Goal: Information Seeking & Learning: Check status

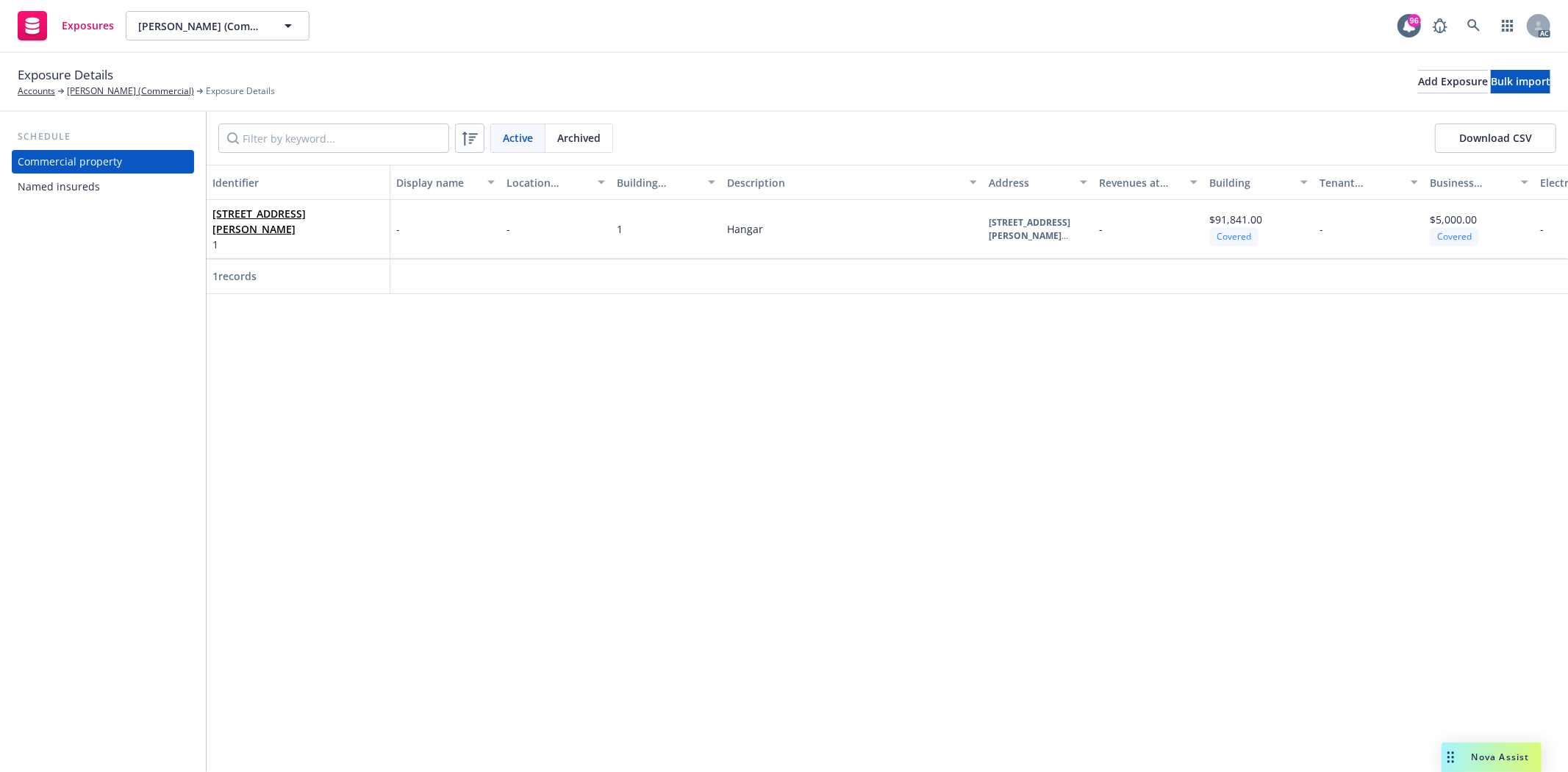
scroll to position [0, 11]
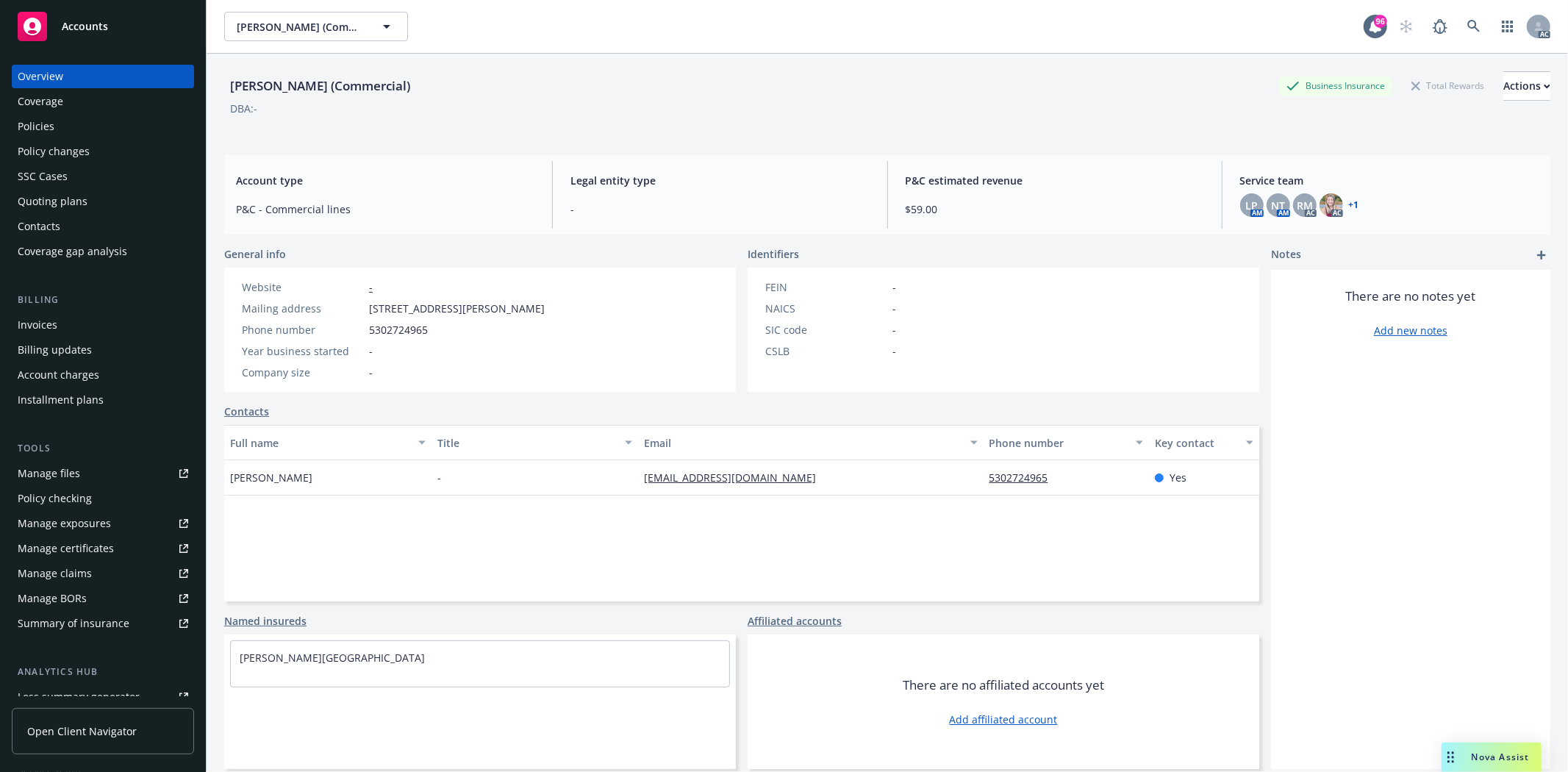
click at [40, 127] on div "Policies" at bounding box center [36, 127] width 37 height 24
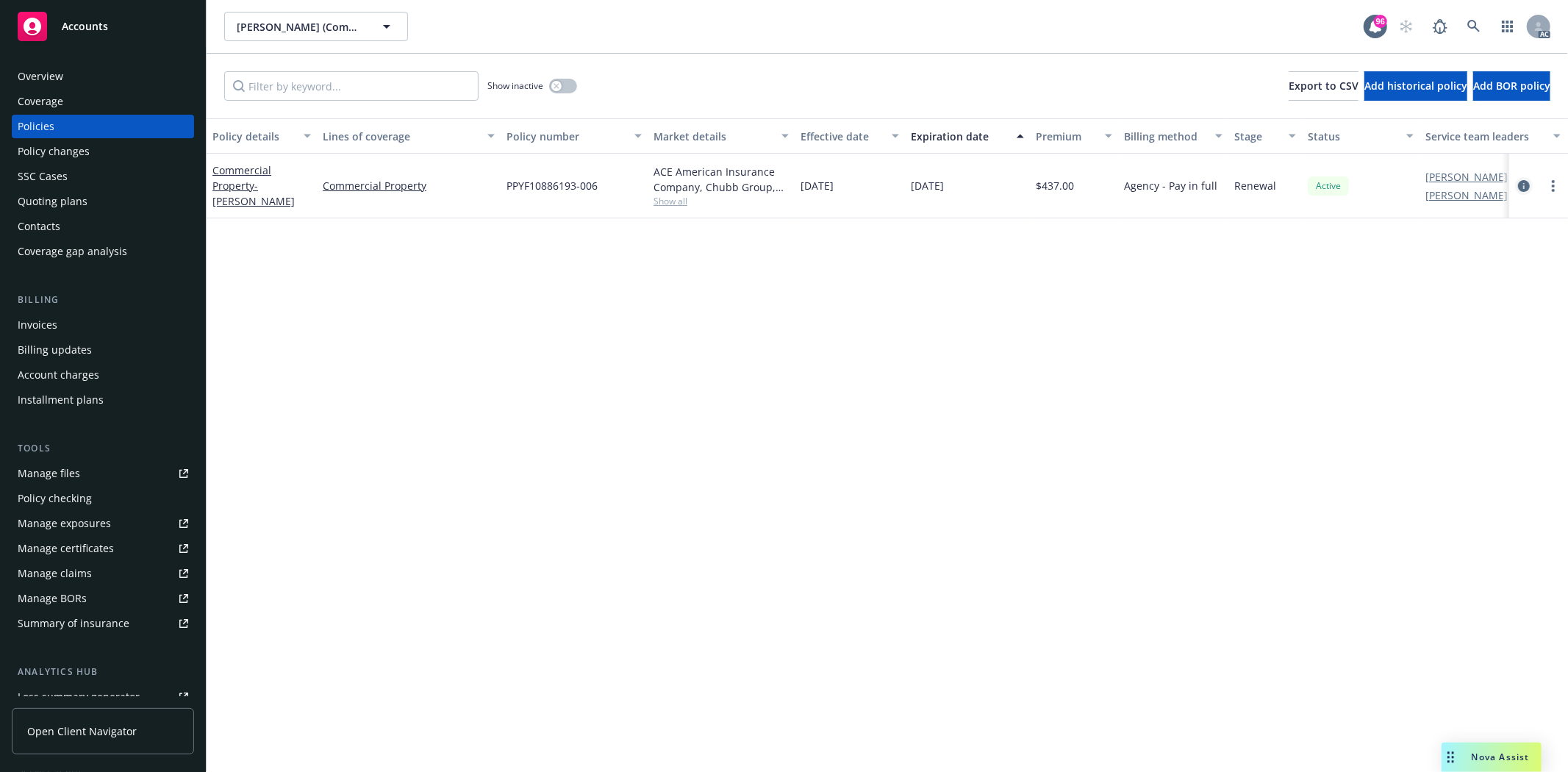
click at [1525, 186] on icon "circleInformation" at bounding box center [1523, 185] width 12 height 12
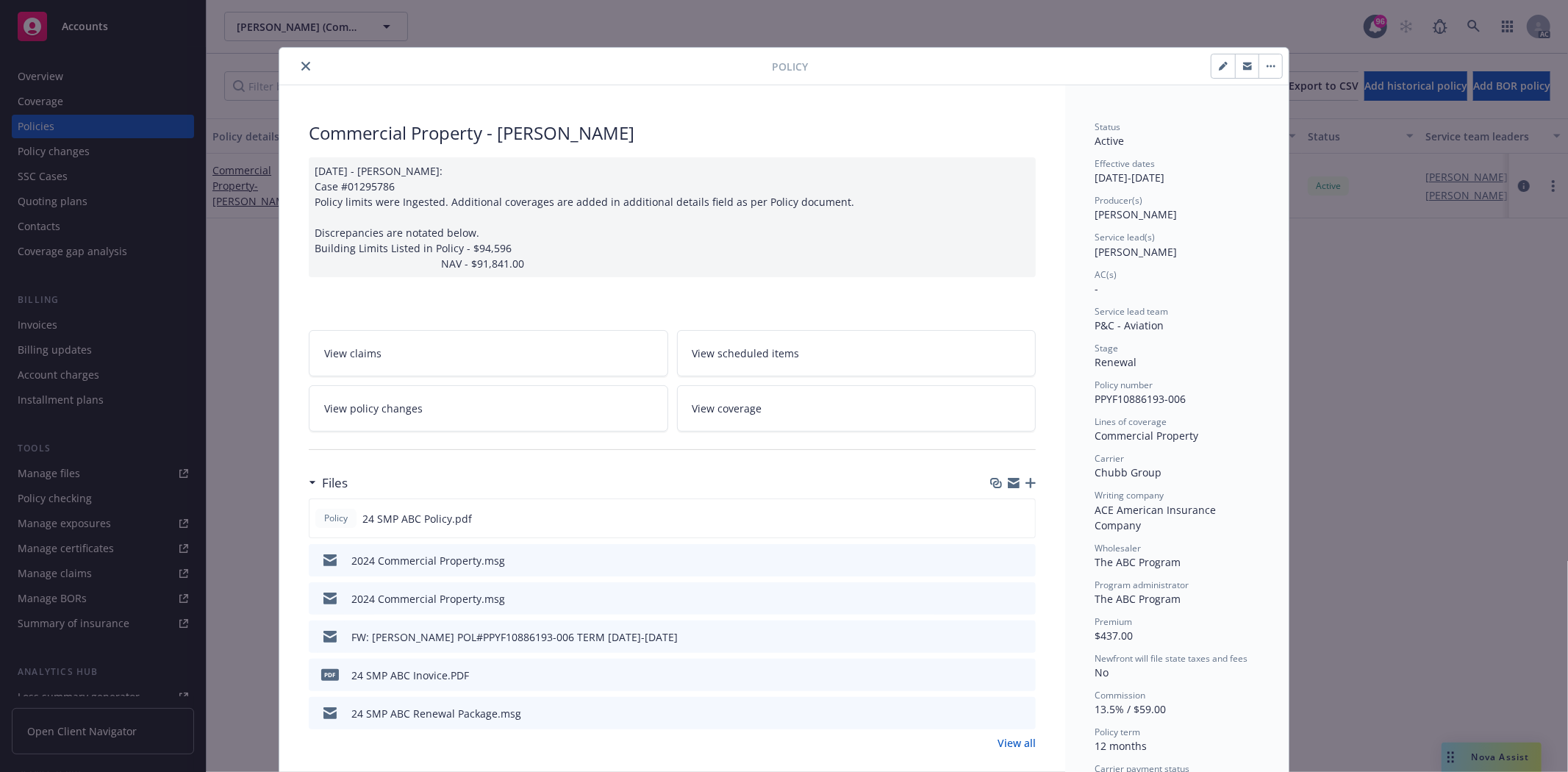
scroll to position [163, 0]
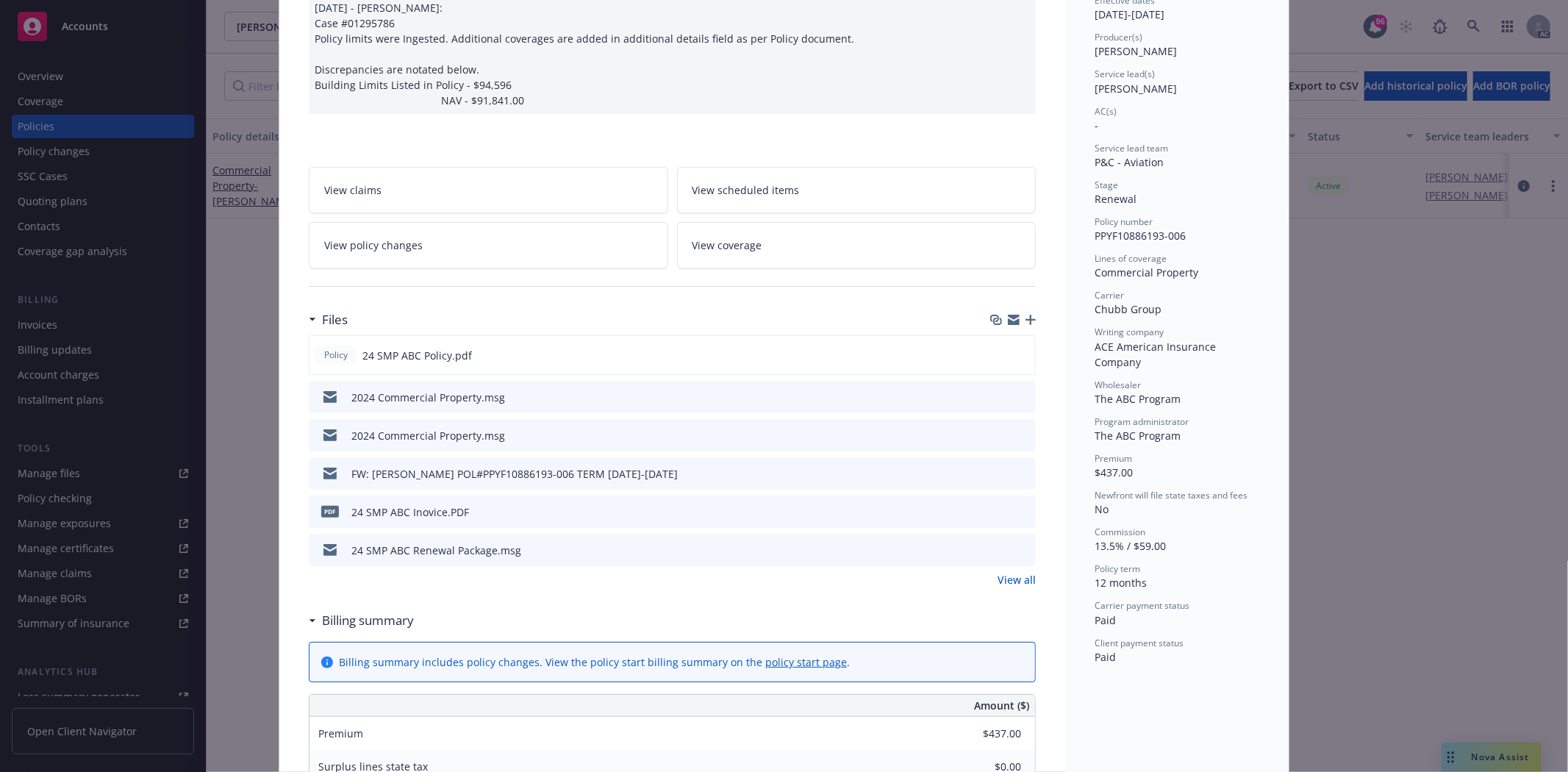
click at [1016, 574] on link "View all" at bounding box center [1017, 579] width 39 height 16
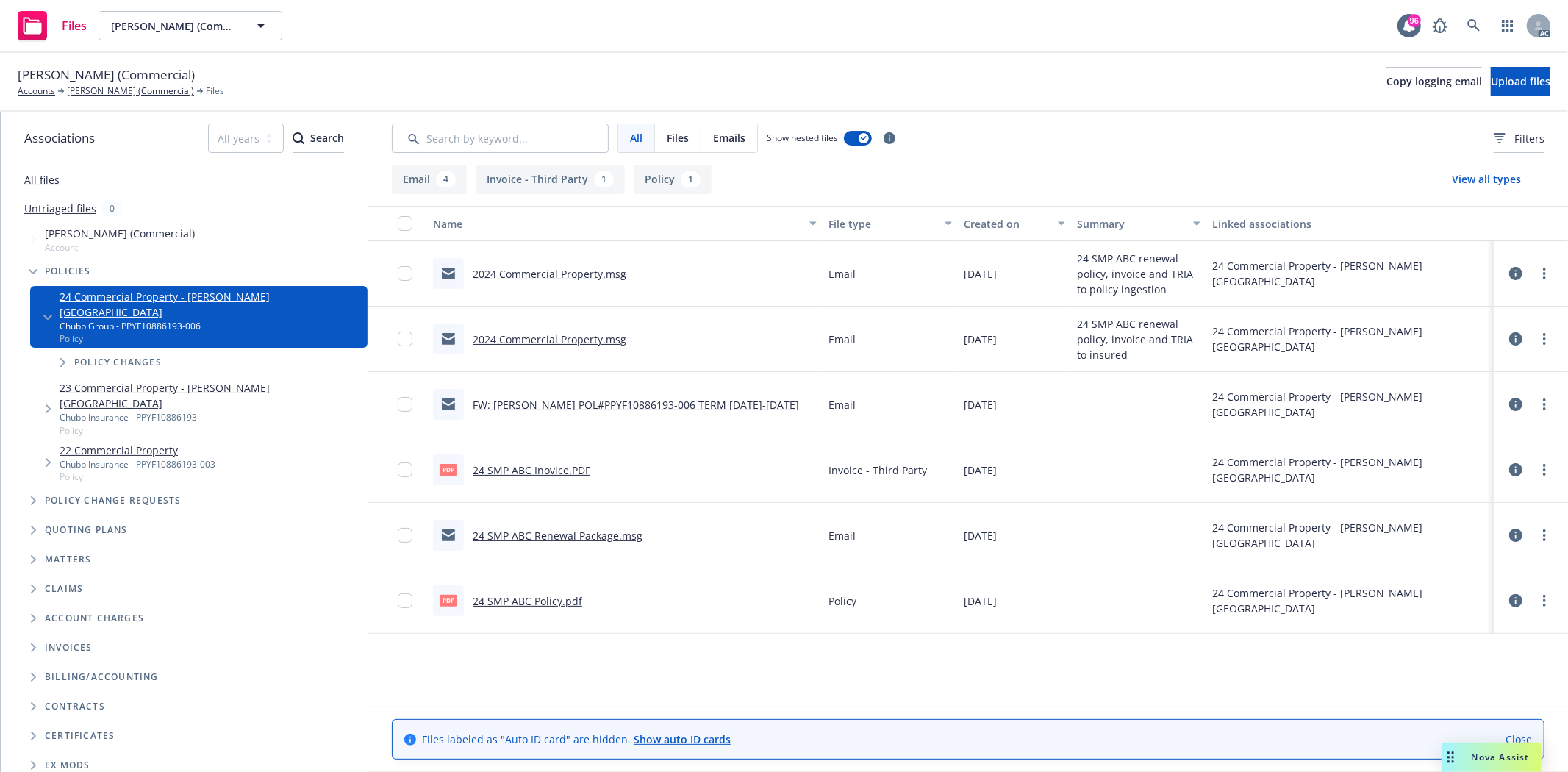
click at [544, 600] on link "24 SMP ABC Policy.pdf" at bounding box center [526, 601] width 109 height 14
click at [143, 90] on link "[PERSON_NAME] (Commercial)" at bounding box center [130, 91] width 127 height 13
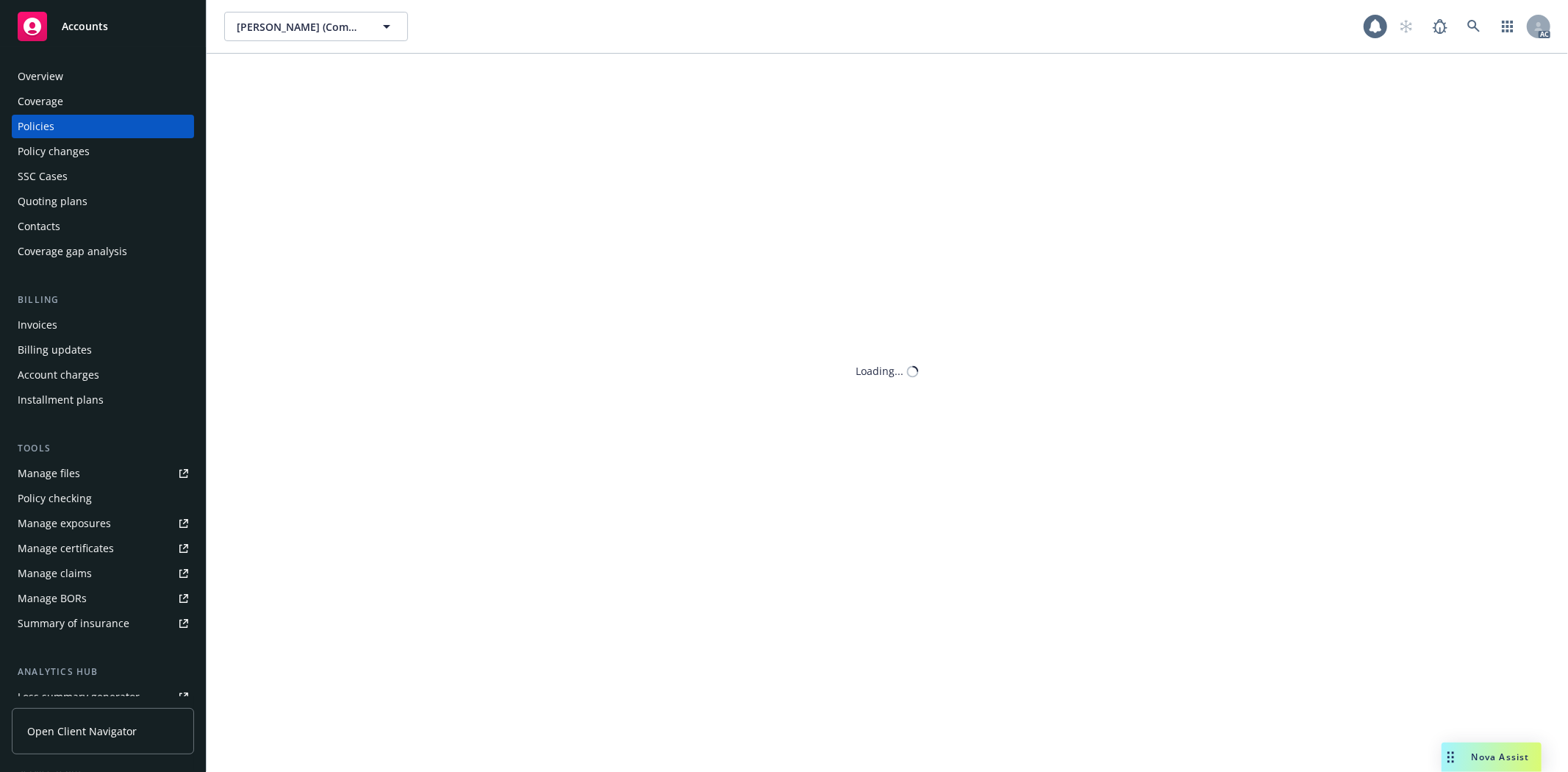
click at [48, 125] on div "Policies" at bounding box center [36, 127] width 37 height 24
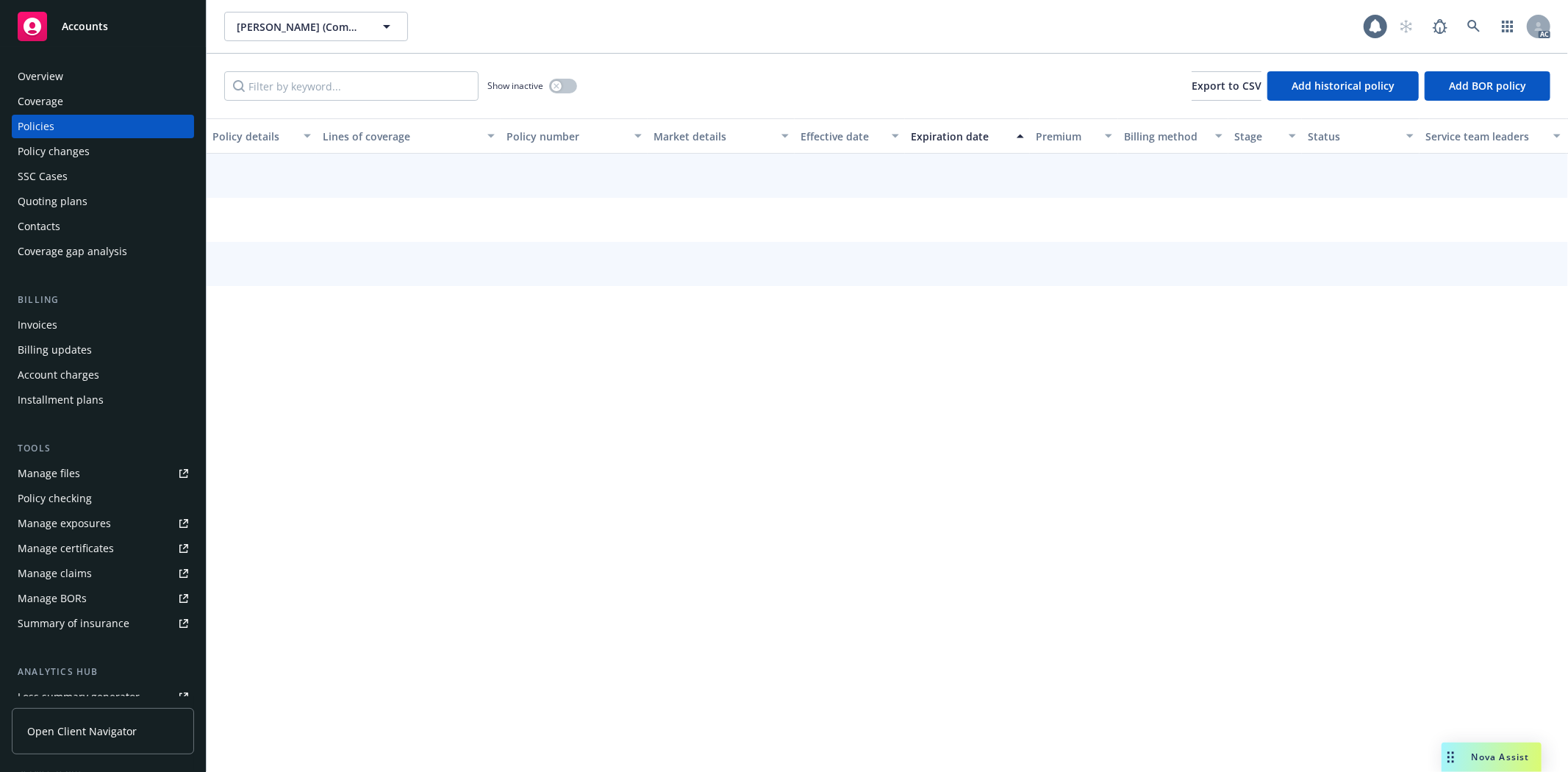
click at [48, 125] on div "Policies" at bounding box center [36, 127] width 37 height 24
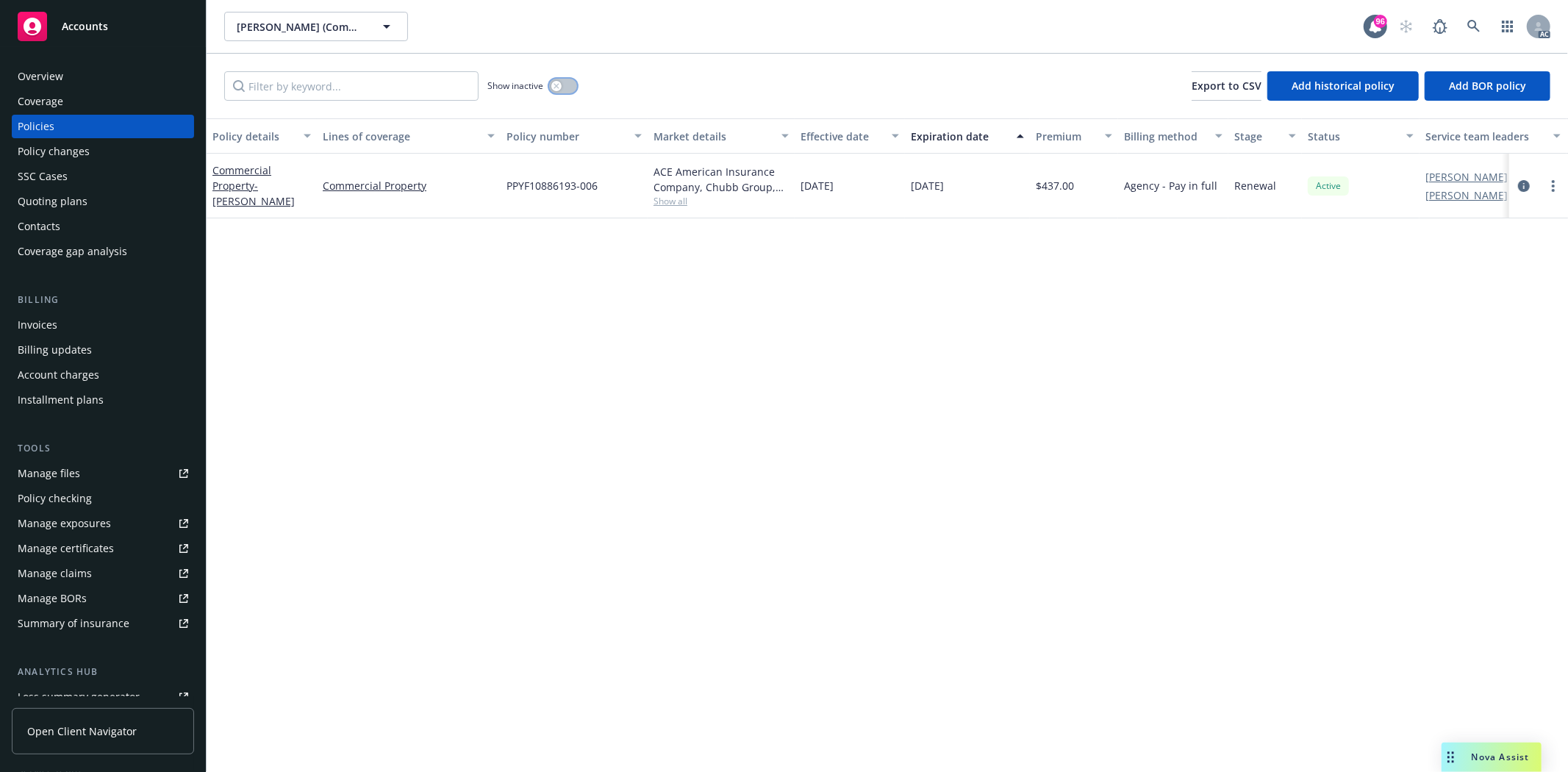
click at [549, 87] on button "button" at bounding box center [563, 86] width 28 height 15
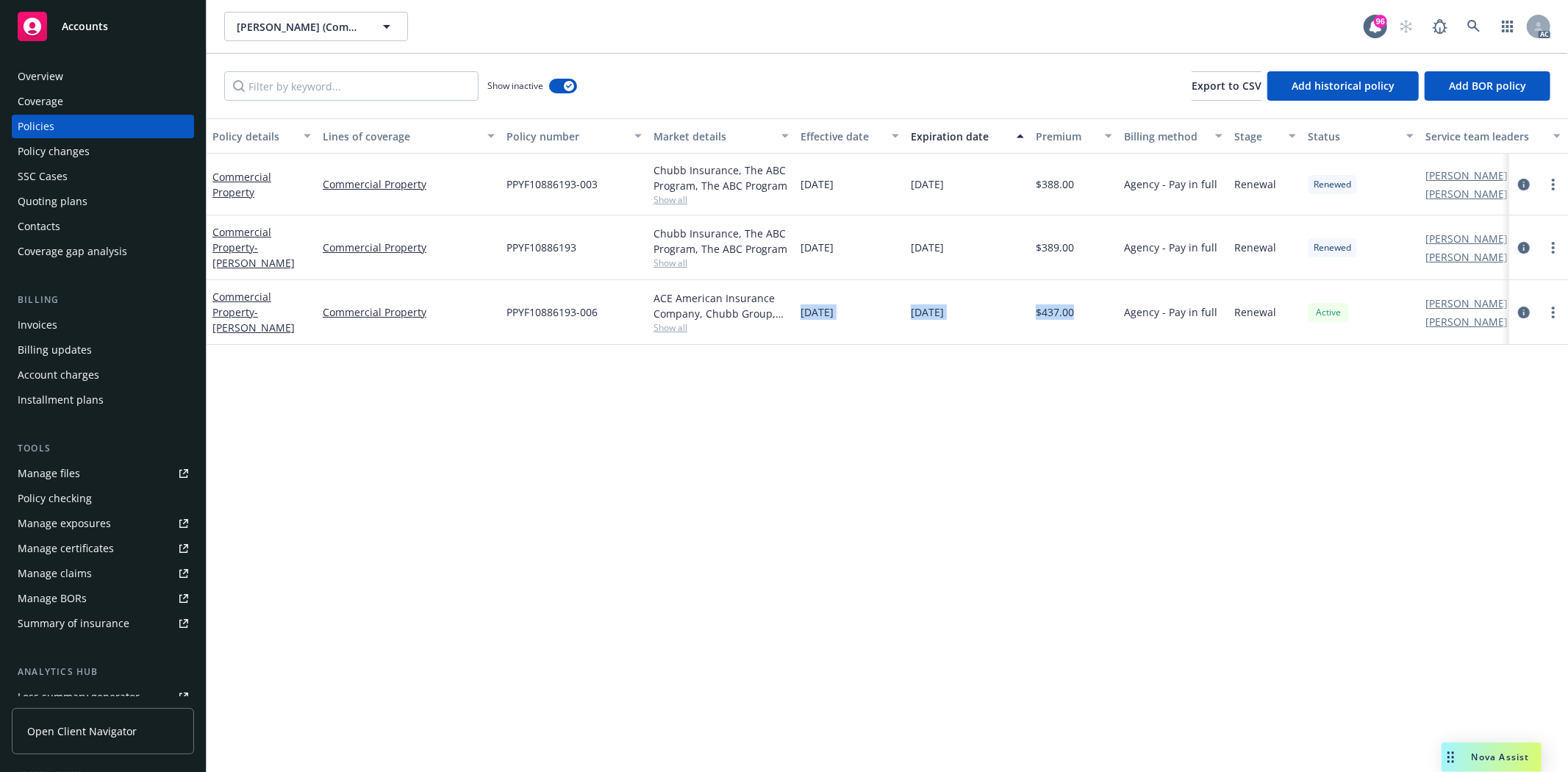
drag, startPoint x: 798, startPoint y: 312, endPoint x: 1091, endPoint y: 306, distance: 293.1
click at [1091, 306] on div "Commercial Property - JAMES W. WHITMORE Commercial Property PPYF10886193-006 AC…" at bounding box center [915, 312] width 1419 height 65
click at [880, 260] on div "10/30/2023" at bounding box center [850, 248] width 110 height 65
drag, startPoint x: 802, startPoint y: 250, endPoint x: 984, endPoint y: 250, distance: 182.0
click at [984, 250] on div "Commercial Property - JAMES W. WHITMORE Commercial Property PPYF10886193 Chubb …" at bounding box center [915, 248] width 1419 height 65
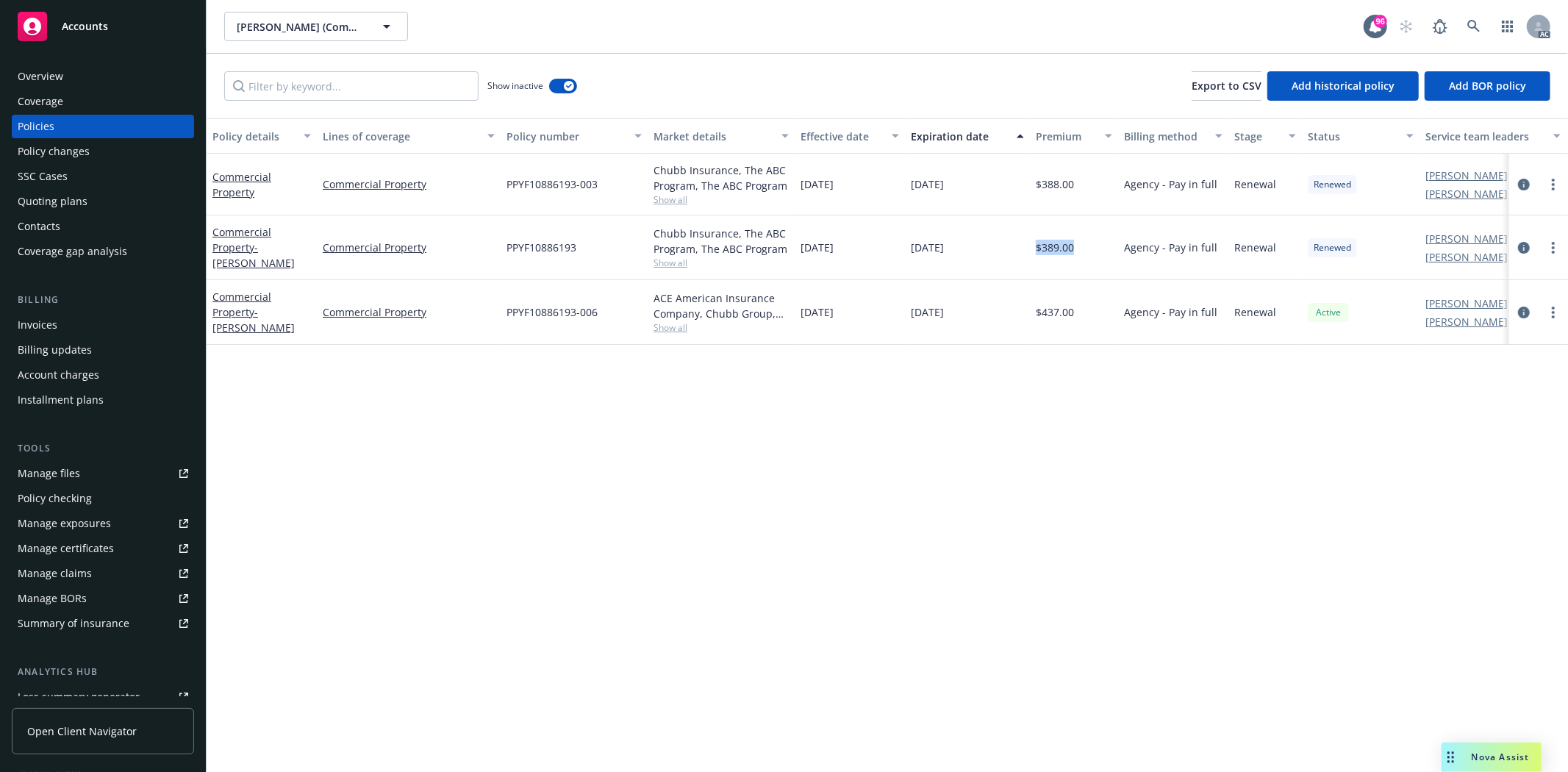
drag, startPoint x: 1033, startPoint y: 238, endPoint x: 1106, endPoint y: 250, distance: 74.0
click at [1106, 250] on div "$389.00" at bounding box center [1074, 248] width 88 height 65
drag, startPoint x: 972, startPoint y: 211, endPoint x: 928, endPoint y: 211, distance: 44.0
click at [969, 211] on div "10/30/2023" at bounding box center [967, 184] width 125 height 61
drag, startPoint x: 803, startPoint y: 183, endPoint x: 865, endPoint y: 187, distance: 62.1
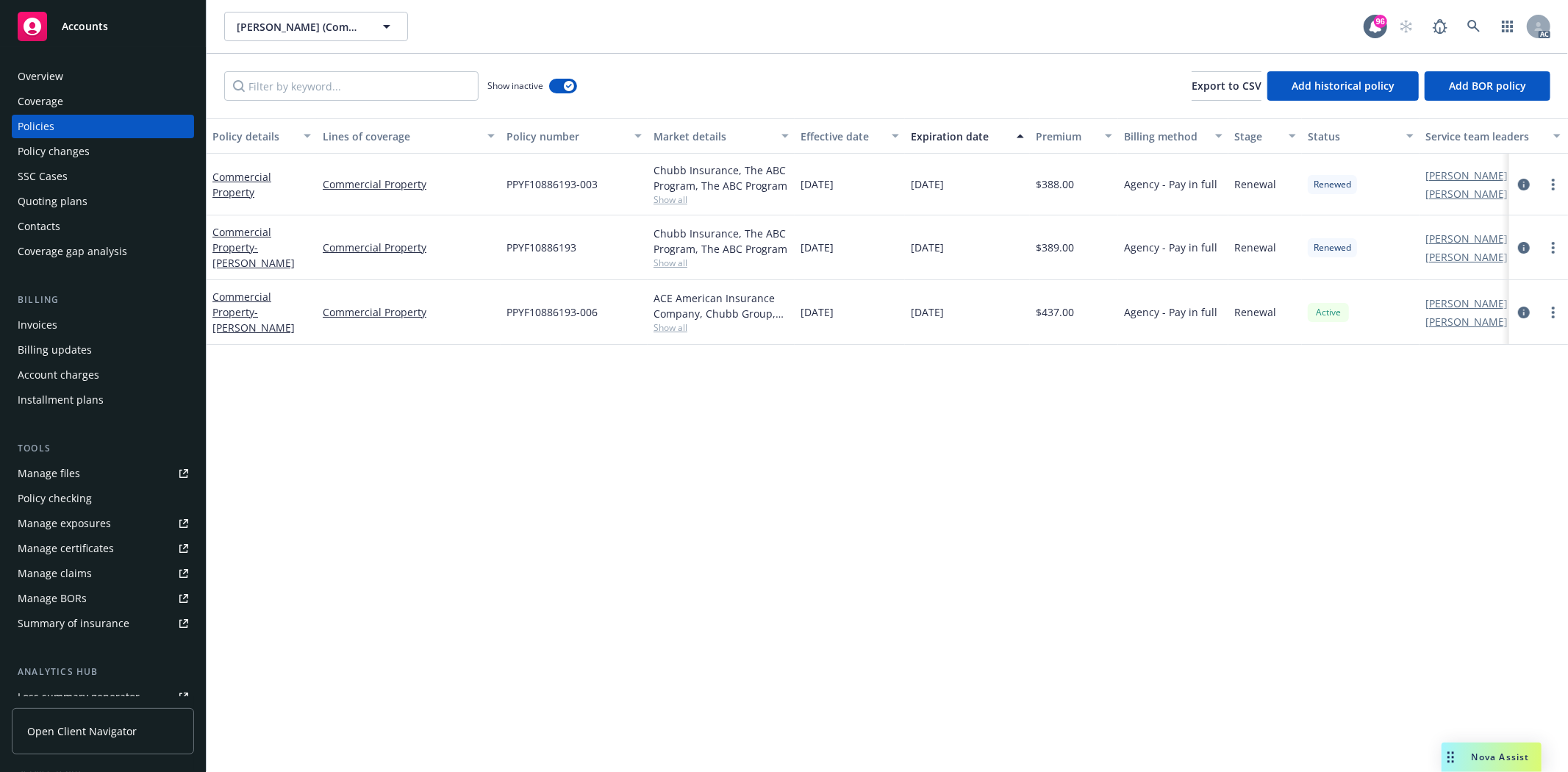
click at [865, 187] on div "10/30/2022" at bounding box center [850, 184] width 110 height 61
click at [797, 202] on div "10/30/2022" at bounding box center [850, 184] width 110 height 61
drag, startPoint x: 798, startPoint y: 184, endPoint x: 867, endPoint y: 187, distance: 69.1
click at [867, 187] on div "10/30/2022" at bounding box center [850, 184] width 110 height 61
drag, startPoint x: 915, startPoint y: 178, endPoint x: 998, endPoint y: 194, distance: 84.5
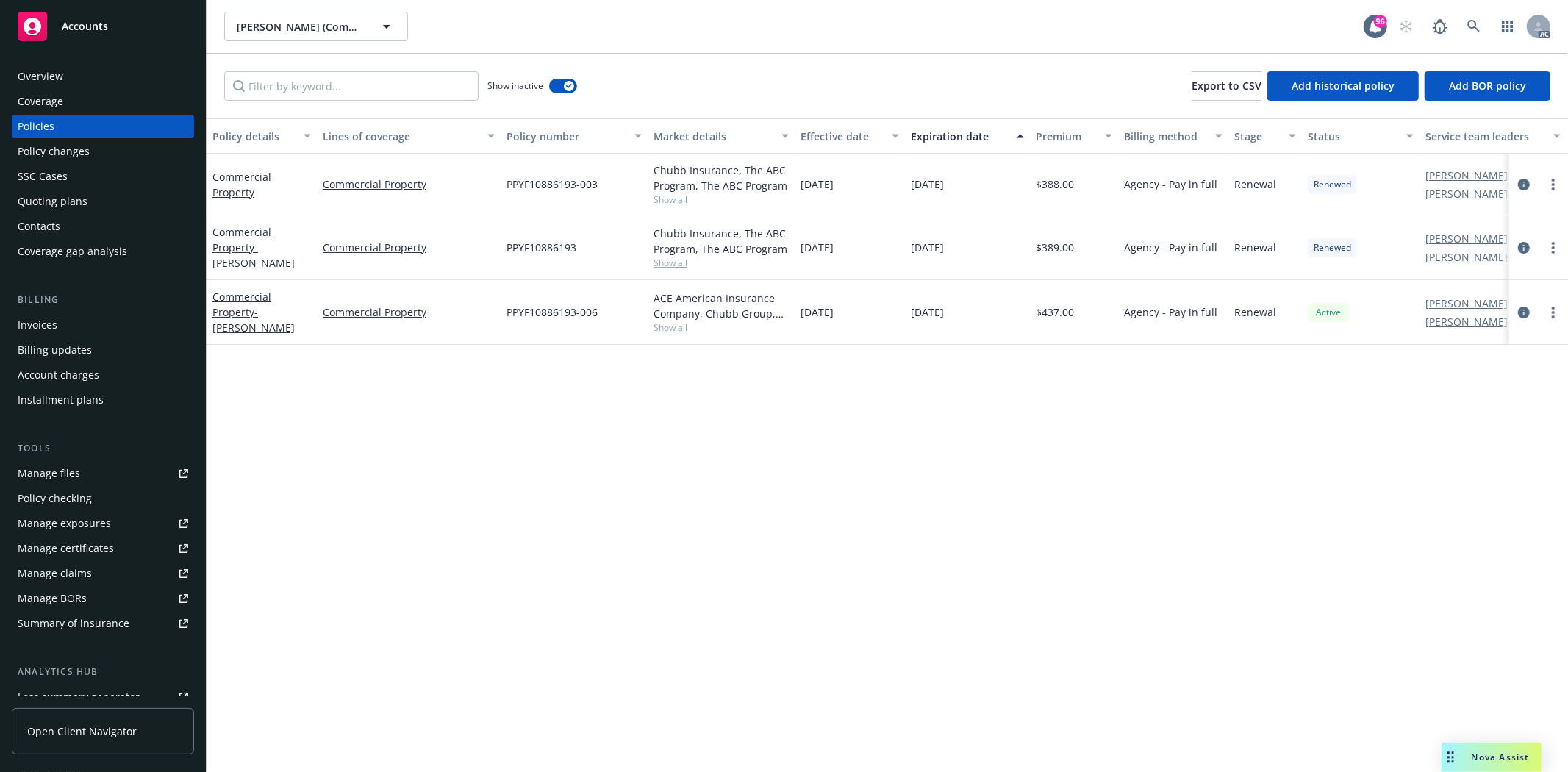
click at [998, 194] on div "10/30/2023" at bounding box center [967, 184] width 125 height 61
click at [1017, 187] on div "10/30/2023" at bounding box center [967, 184] width 125 height 61
drag, startPoint x: 1017, startPoint y: 187, endPoint x: 1100, endPoint y: 188, distance: 83.0
click at [1100, 188] on div "Commercial Property Commercial Property PPYF10886193-003 Chubb Insurance, The A…" at bounding box center [915, 184] width 1419 height 61
click at [994, 311] on div "10/30/2025" at bounding box center [967, 312] width 125 height 65
